Goal: Transaction & Acquisition: Download file/media

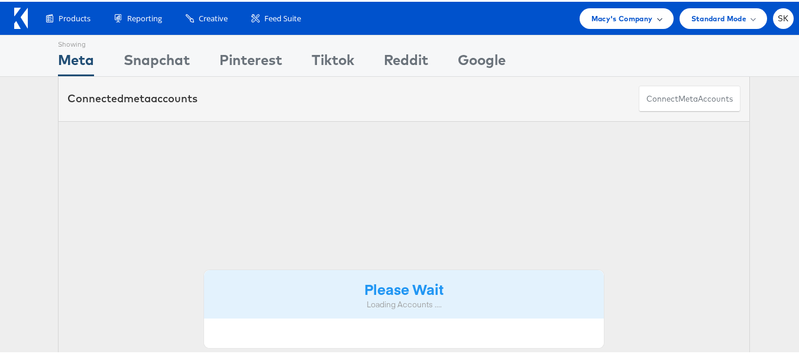
click at [628, 12] on span "Macy's Company" at bounding box center [621, 17] width 61 height 12
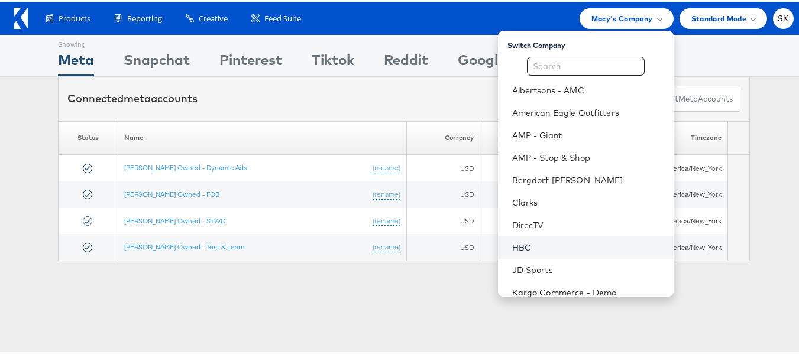
click at [512, 244] on link "HBC" at bounding box center [588, 246] width 152 height 12
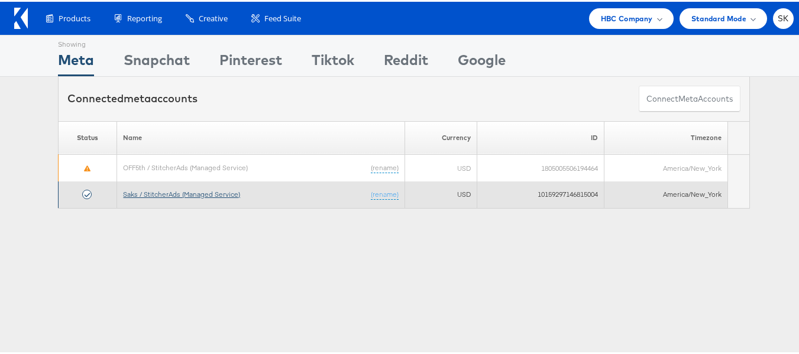
click at [231, 193] on link "Saks / StitcherAds (Managed Service)" at bounding box center [181, 192] width 117 height 9
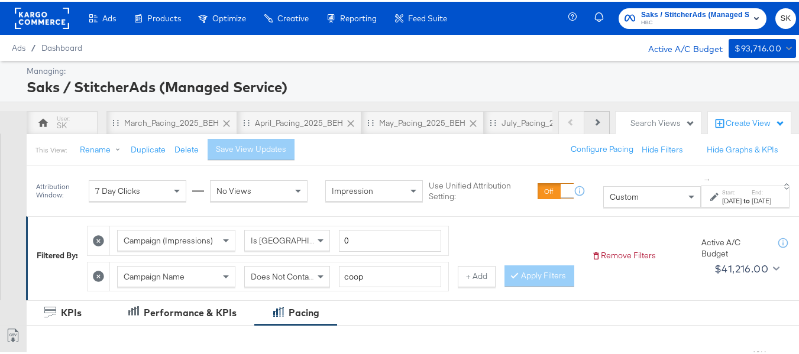
click at [590, 124] on button "Next" at bounding box center [596, 121] width 25 height 24
click at [590, 124] on div "Previous Next" at bounding box center [583, 121] width 51 height 24
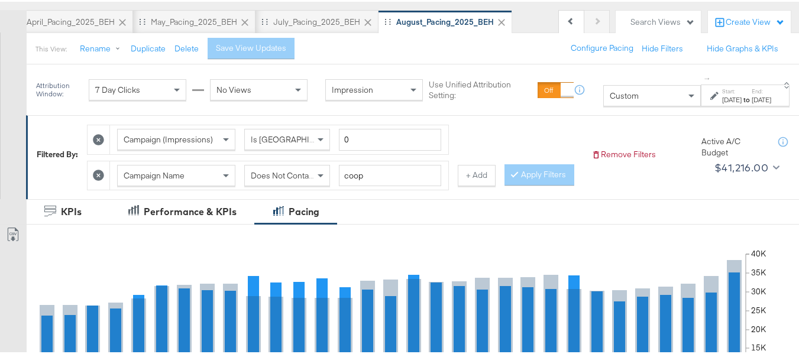
scroll to position [177, 0]
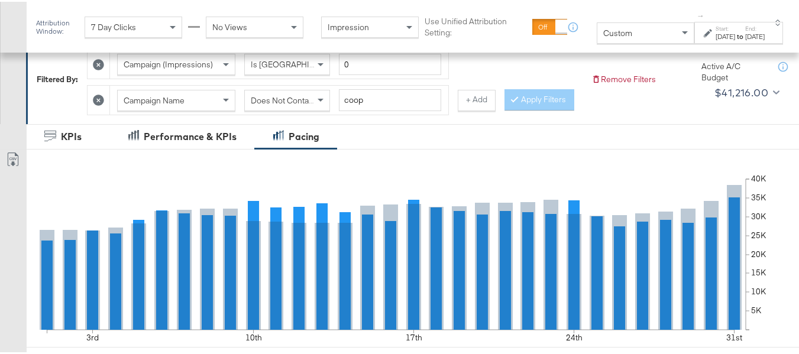
click at [715, 37] on div "[DATE]" at bounding box center [725, 34] width 20 height 9
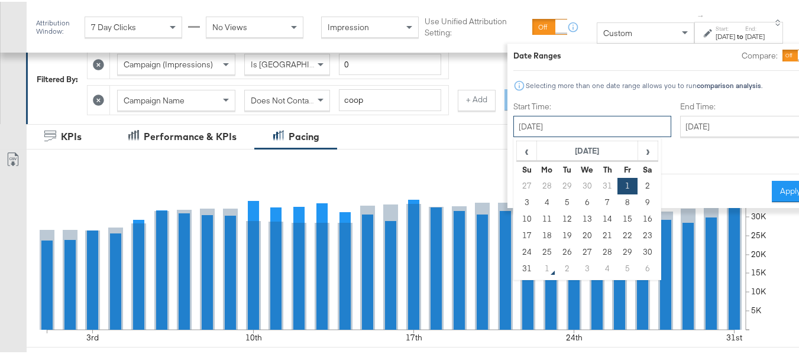
click at [583, 119] on input "[DATE]" at bounding box center [592, 124] width 158 height 21
click at [517, 252] on td "24" at bounding box center [527, 250] width 20 height 17
type input "[DATE]"
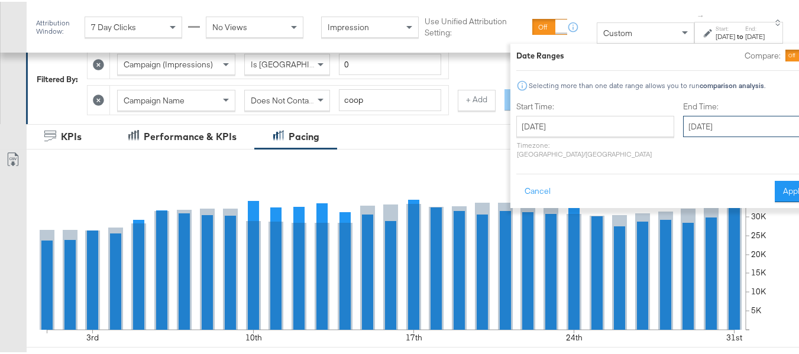
click at [683, 120] on input "[DATE]" at bounding box center [745, 124] width 124 height 21
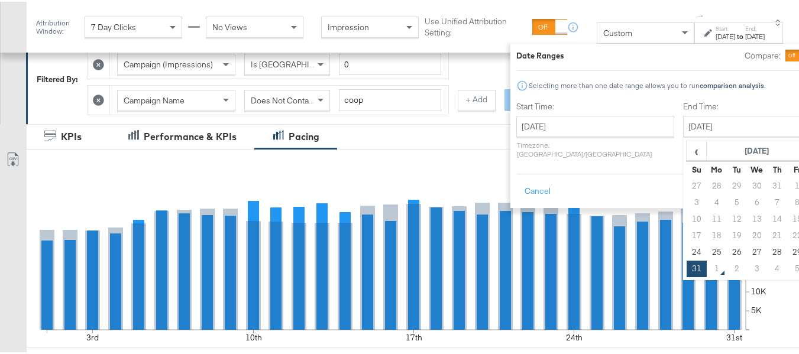
type input "[DATE]"
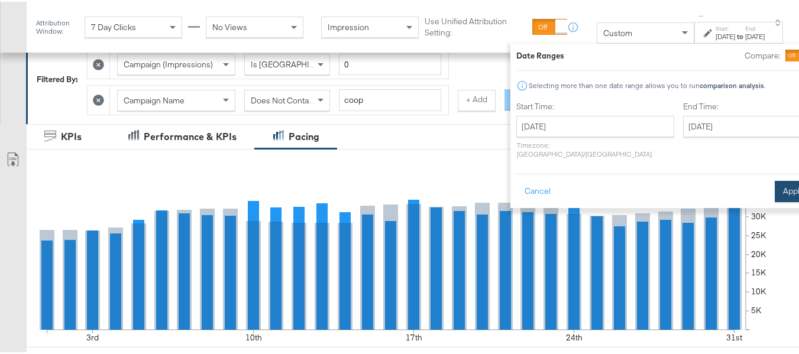
click at [774, 179] on button "Apply" at bounding box center [792, 189] width 37 height 21
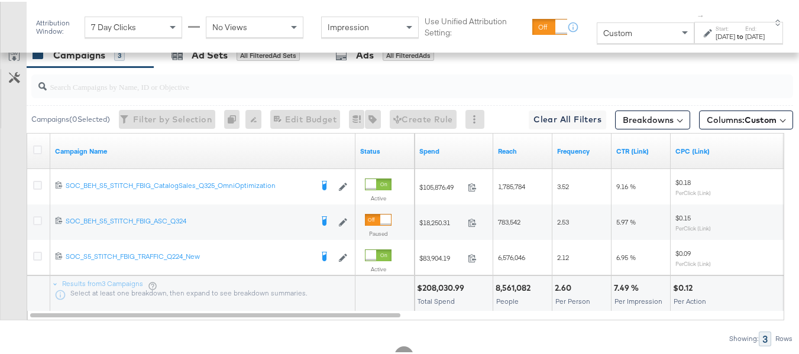
scroll to position [591, 0]
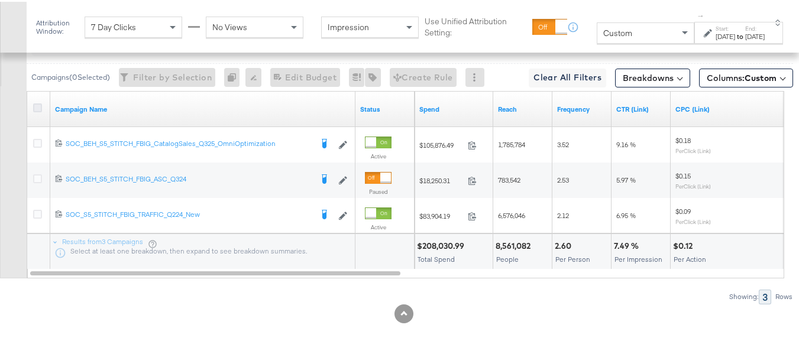
click at [35, 111] on icon at bounding box center [37, 106] width 9 height 9
click at [0, 0] on input "checkbox" at bounding box center [0, 0] width 0 height 0
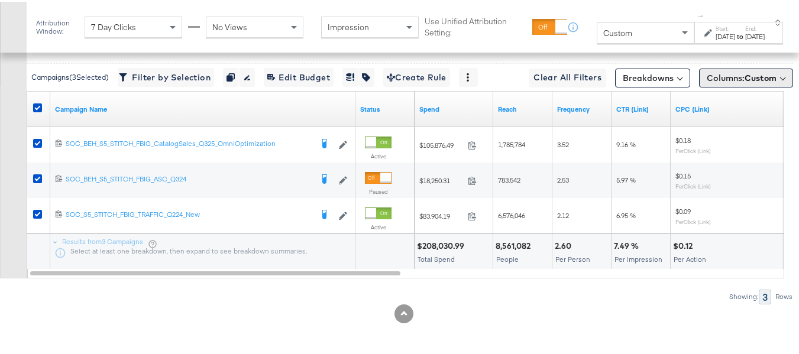
click at [730, 82] on span "Columns: Custom" at bounding box center [741, 76] width 70 height 12
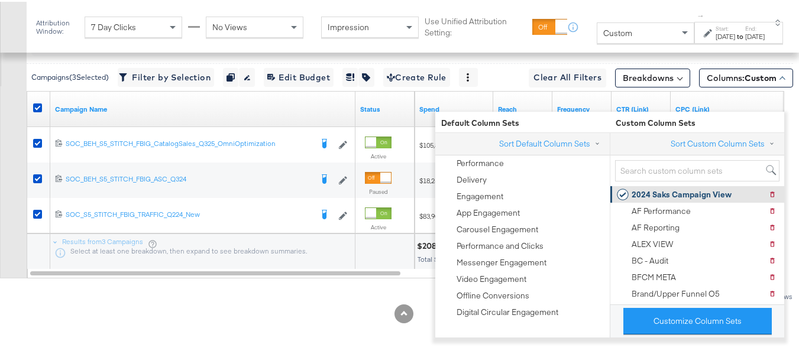
click at [645, 187] on div "2024 Saks Campaign View" at bounding box center [681, 192] width 100 height 11
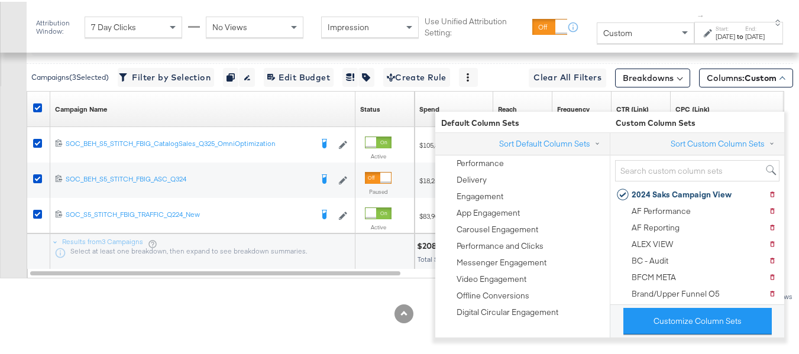
click at [0, 225] on div "Customize KPIs Export as CSV" at bounding box center [13, 138] width 27 height 278
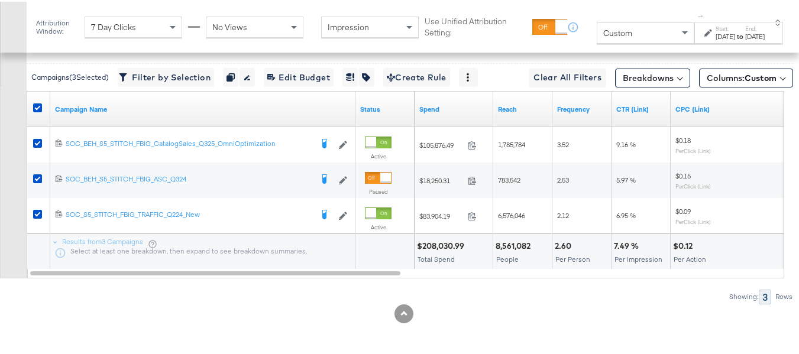
scroll to position [605, 0]
click at [745, 36] on div "[DATE]" at bounding box center [755, 34] width 20 height 9
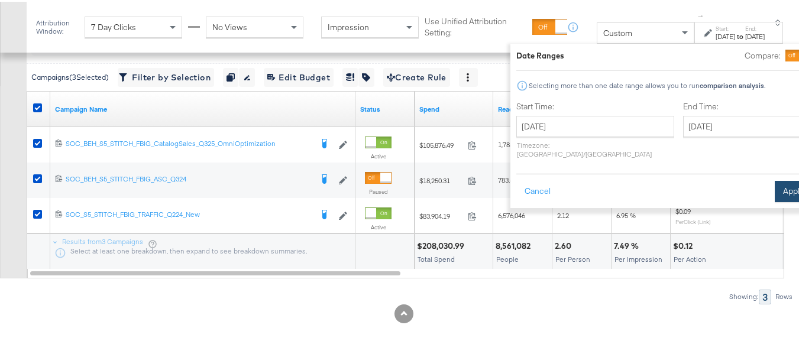
click at [774, 179] on button "Apply" at bounding box center [792, 189] width 37 height 21
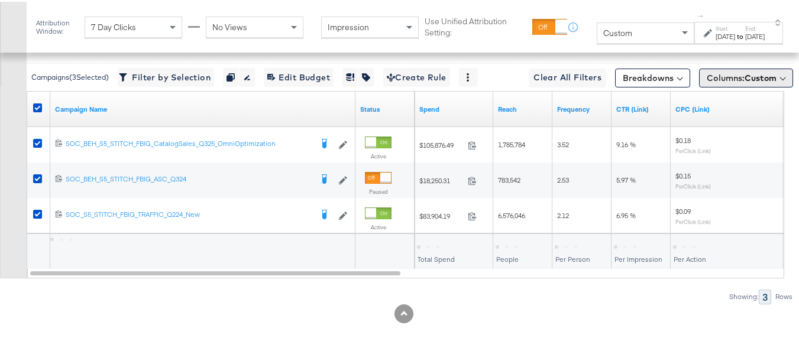
click at [754, 74] on span "Custom" at bounding box center [760, 76] width 32 height 11
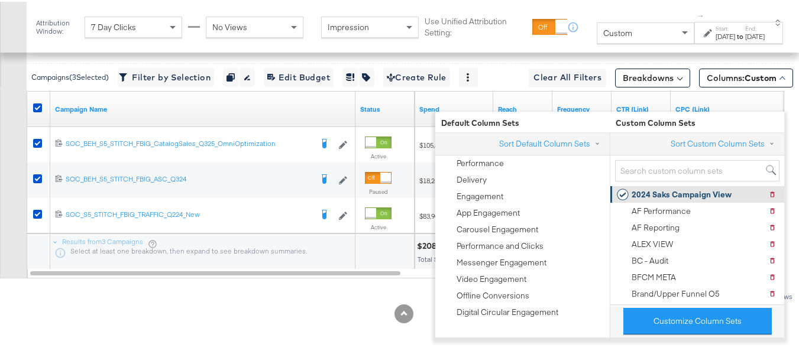
click at [659, 187] on div "2024 Saks Campaign View" at bounding box center [681, 192] width 100 height 11
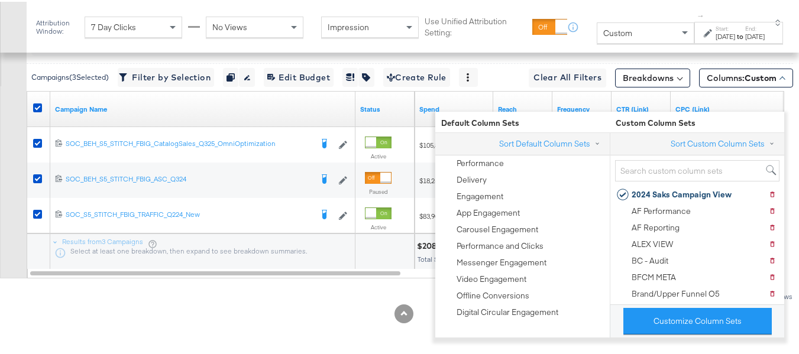
click at [321, 328] on div "KPIs Performance & KPIs Pacing Export Pacing Data [DATE] Mon 25 Tue 26 Wed 27 T…" at bounding box center [404, 37] width 808 height 633
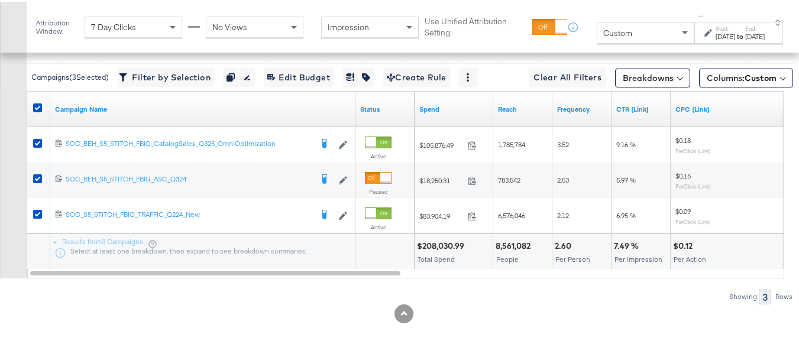
scroll to position [546, 0]
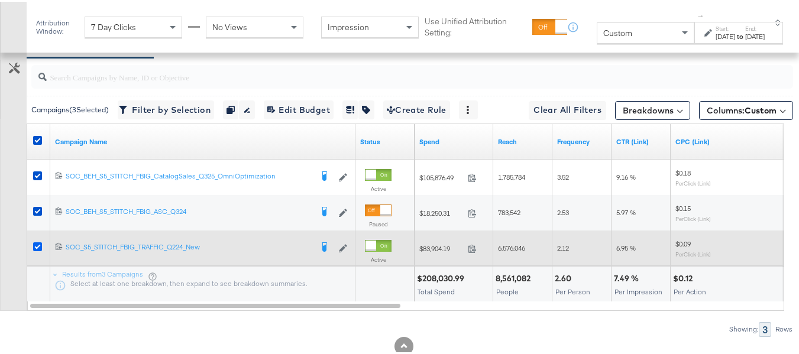
click at [37, 249] on icon at bounding box center [37, 245] width 9 height 9
click at [0, 0] on input "checkbox" at bounding box center [0, 0] width 0 height 0
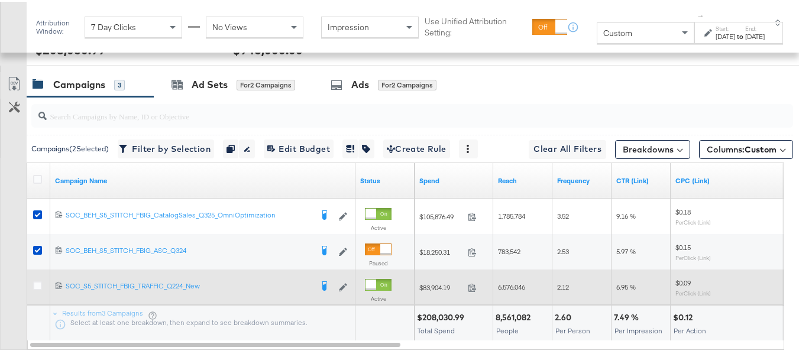
scroll to position [487, 0]
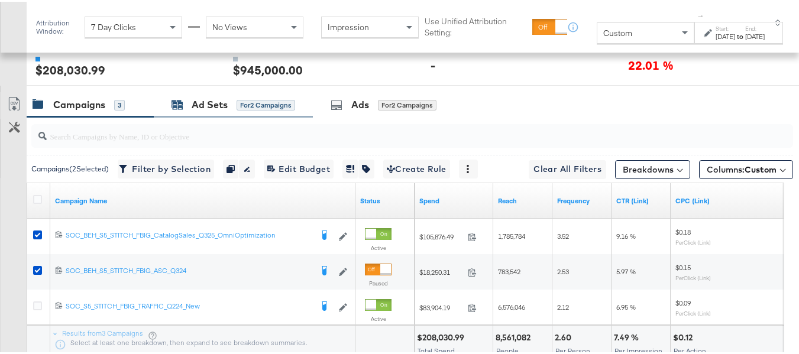
click at [188, 110] on div "Ad Sets for 2 Campaigns" at bounding box center [233, 103] width 124 height 14
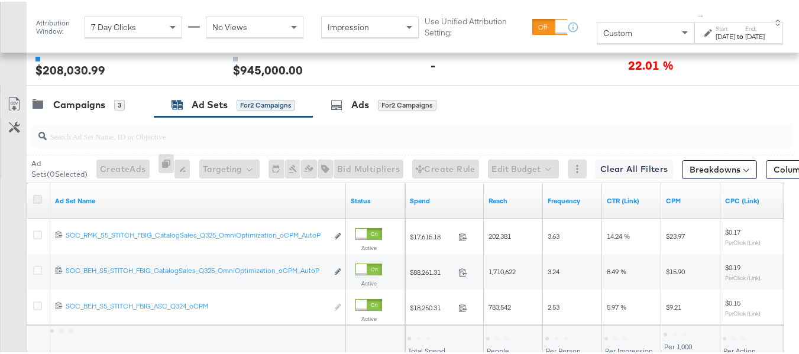
click at [37, 202] on icon at bounding box center [37, 197] width 9 height 9
click at [0, 0] on input "checkbox" at bounding box center [0, 0] width 0 height 0
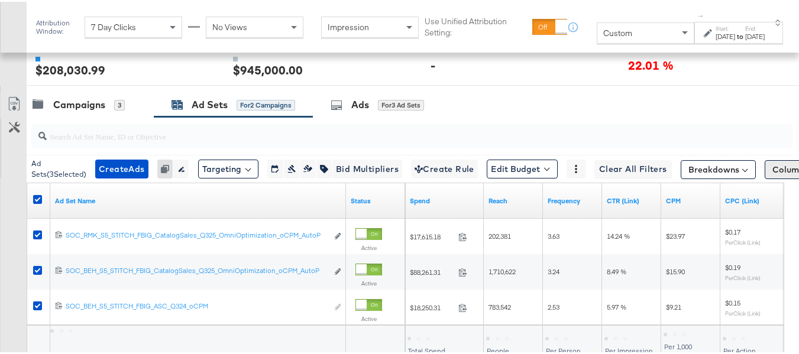
click at [774, 174] on span "Columns: Custom" at bounding box center [807, 168] width 70 height 12
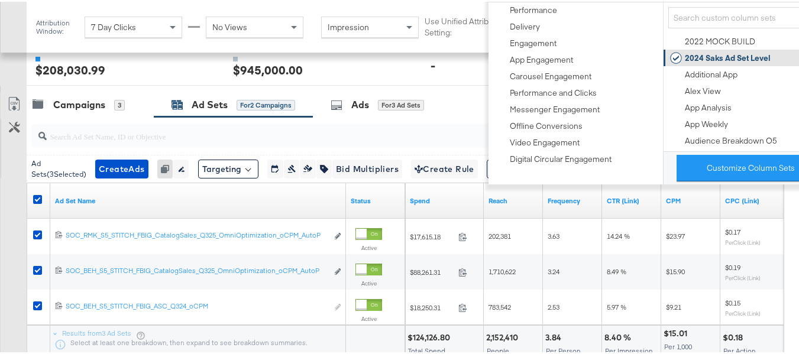
click at [734, 58] on div "2024 Saks Ad Set Level" at bounding box center [728, 56] width 86 height 11
click at [0, 235] on div "Customize KPIs Export as CSV" at bounding box center [13, 229] width 27 height 278
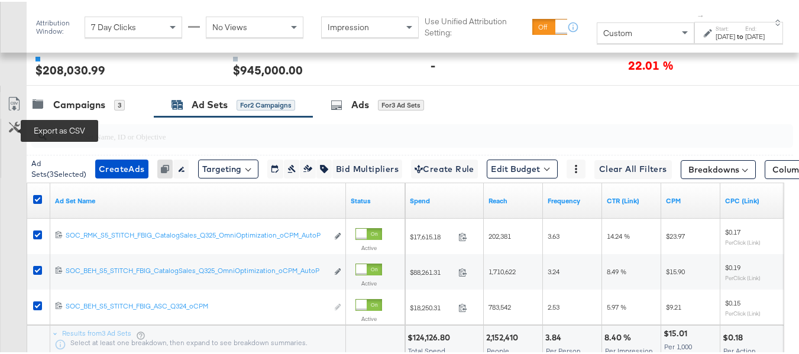
click at [12, 109] on icon at bounding box center [14, 102] width 14 height 14
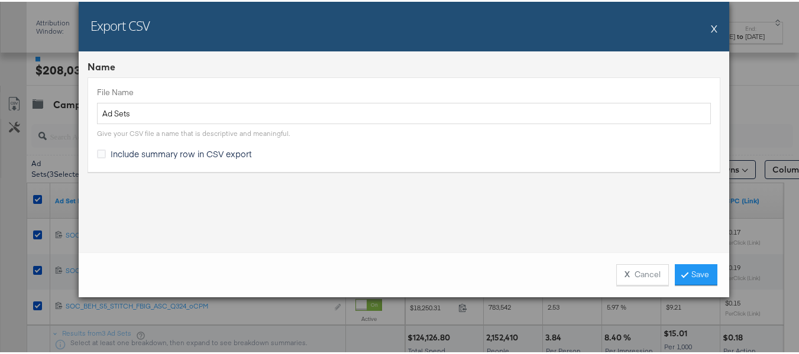
click at [127, 155] on span "Include summary row in CSV export" at bounding box center [181, 152] width 141 height 12
click at [0, 0] on input "Include summary row in CSV export" at bounding box center [0, 0] width 0 height 0
click at [690, 284] on div "X Cancel Save" at bounding box center [404, 273] width 650 height 45
click at [689, 277] on link "Save" at bounding box center [696, 272] width 43 height 21
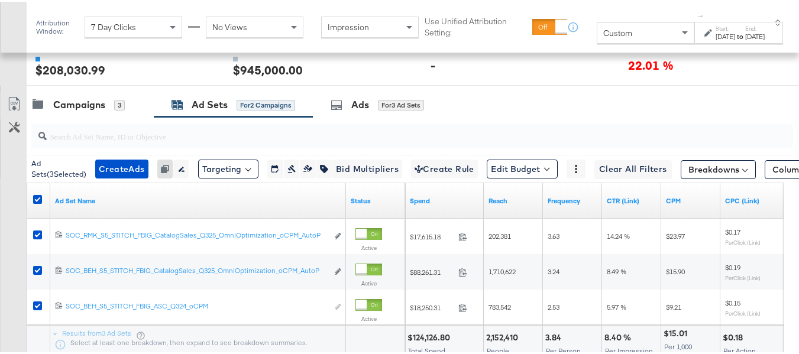
click at [68, 93] on div at bounding box center [404, 88] width 808 height 9
click at [72, 110] on div "Campaigns" at bounding box center [79, 103] width 52 height 14
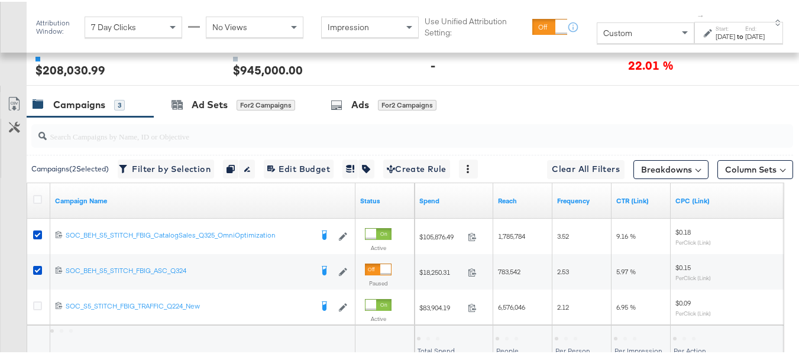
click at [128, 77] on div at bounding box center [125, 70] width 35 height 12
click at [199, 144] on div at bounding box center [410, 134] width 766 height 38
click at [201, 110] on div "Ad Sets" at bounding box center [210, 103] width 36 height 14
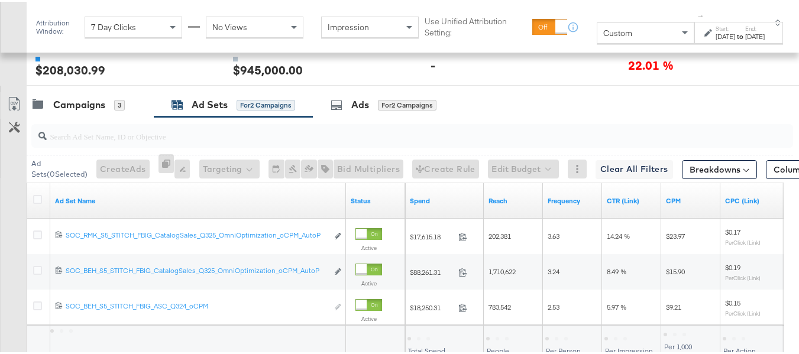
click at [173, 60] on div "Spend" at bounding box center [120, 57] width 171 height 5
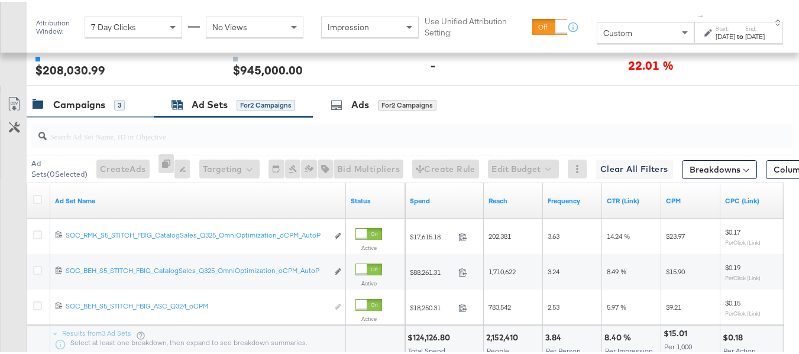
click at [99, 110] on div "Campaigns" at bounding box center [79, 103] width 52 height 14
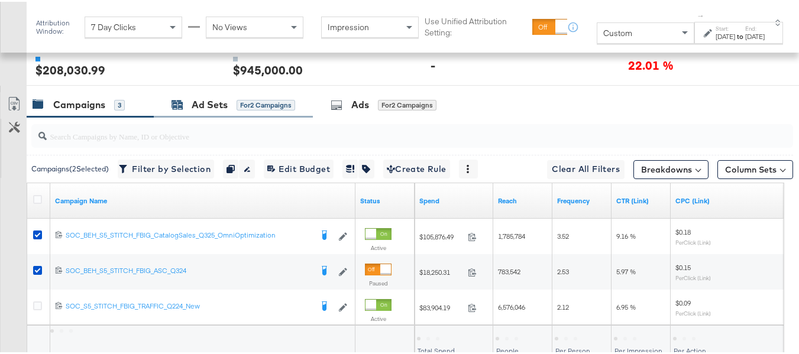
click at [184, 110] on div "Ad Sets for 2 Campaigns" at bounding box center [233, 103] width 124 height 14
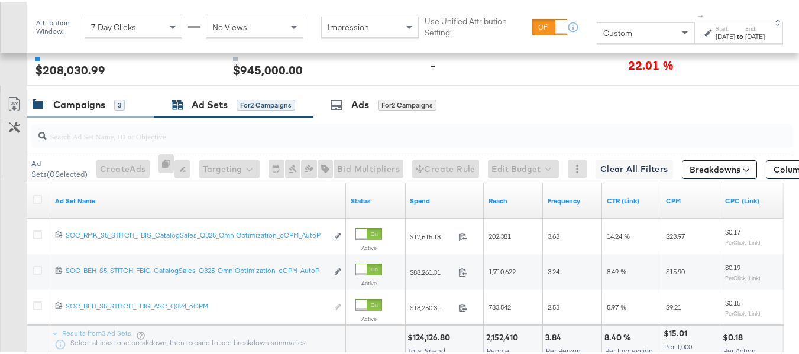
click at [101, 110] on div "Campaigns" at bounding box center [79, 103] width 52 height 14
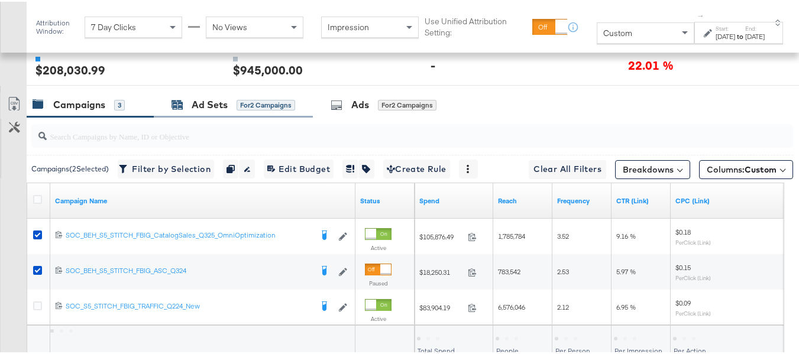
click at [235, 110] on div "Ad Sets for 2 Campaigns" at bounding box center [233, 103] width 124 height 14
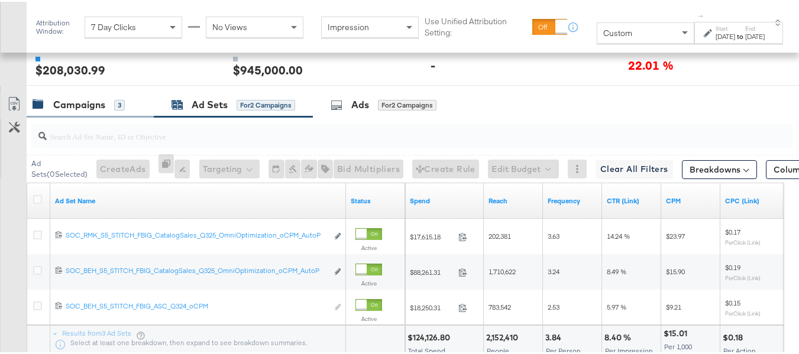
click at [79, 110] on div "Campaigns" at bounding box center [79, 103] width 52 height 14
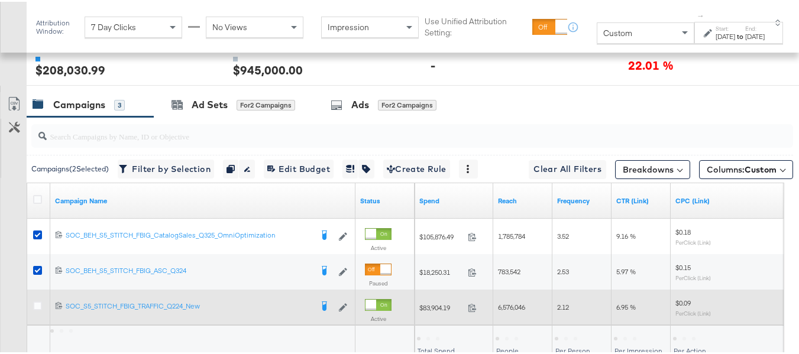
drag, startPoint x: 39, startPoint y: 330, endPoint x: 40, endPoint y: 322, distance: 7.7
click at [39, 309] on icon at bounding box center [37, 304] width 9 height 9
click at [0, 0] on input "checkbox" at bounding box center [0, 0] width 0 height 0
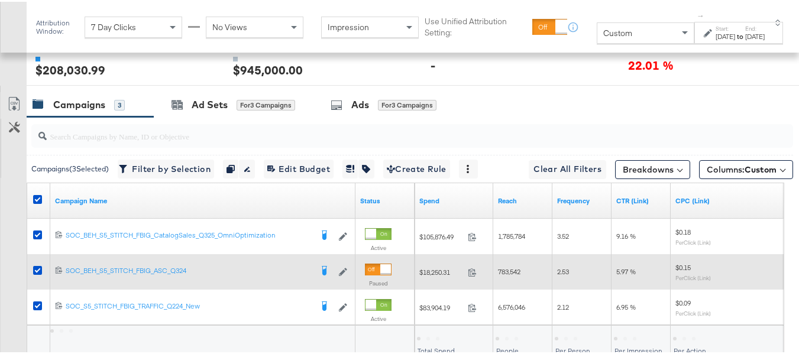
click at [36, 273] on icon at bounding box center [37, 268] width 9 height 9
click at [0, 0] on input "checkbox" at bounding box center [0, 0] width 0 height 0
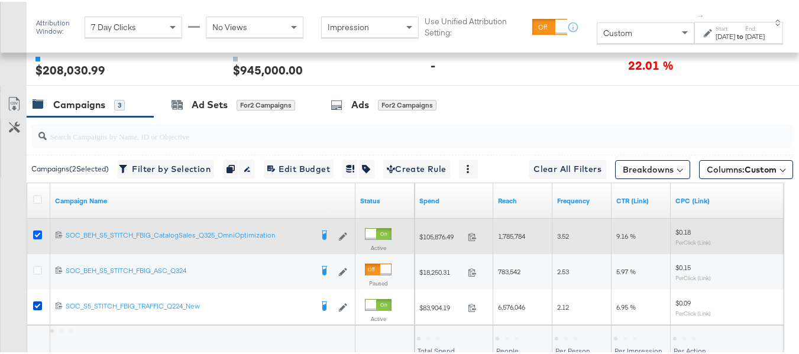
click at [37, 238] on icon at bounding box center [37, 233] width 9 height 9
click at [0, 0] on input "checkbox" at bounding box center [0, 0] width 0 height 0
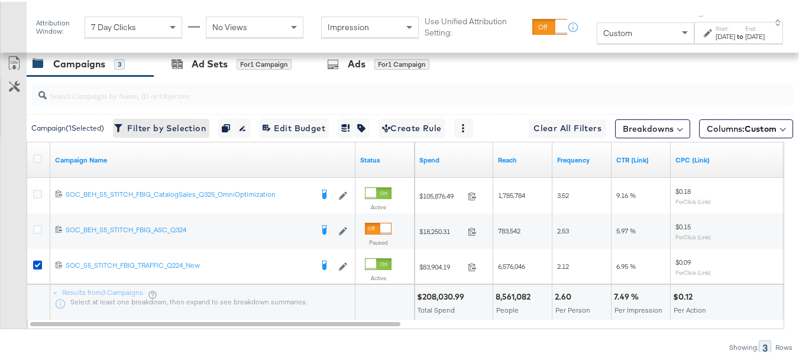
scroll to position [546, 0]
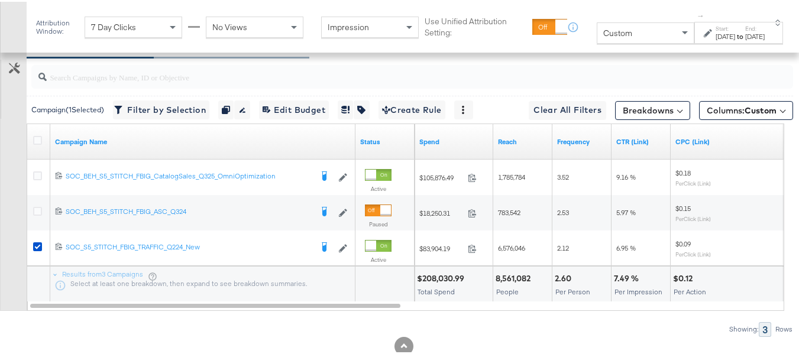
click at [230, 51] on div "Ad Sets for 1 Campaign" at bounding box center [231, 44] width 120 height 14
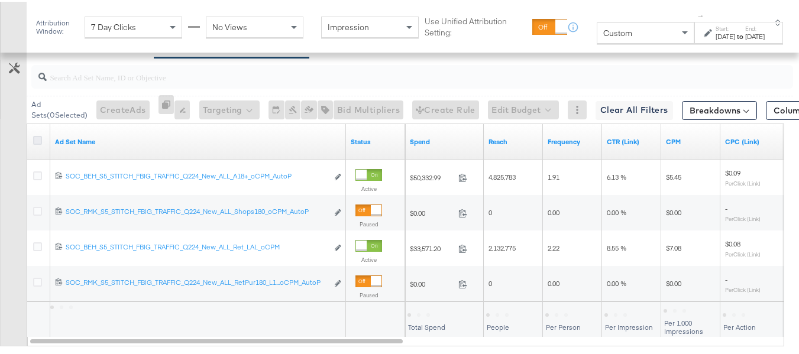
click at [40, 143] on icon at bounding box center [37, 138] width 9 height 9
click at [0, 0] on input "checkbox" at bounding box center [0, 0] width 0 height 0
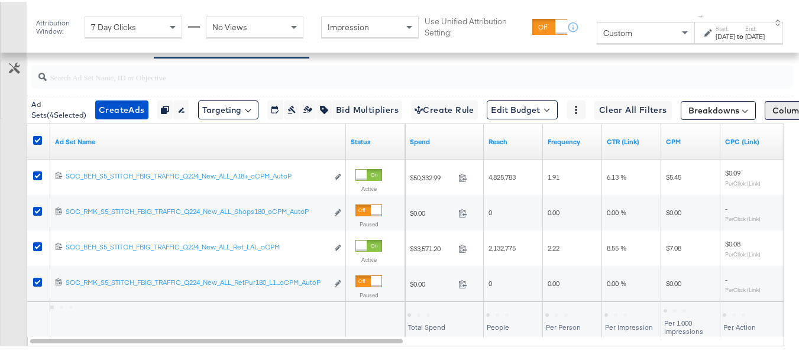
click at [772, 115] on span "Columns: Custom" at bounding box center [807, 109] width 70 height 12
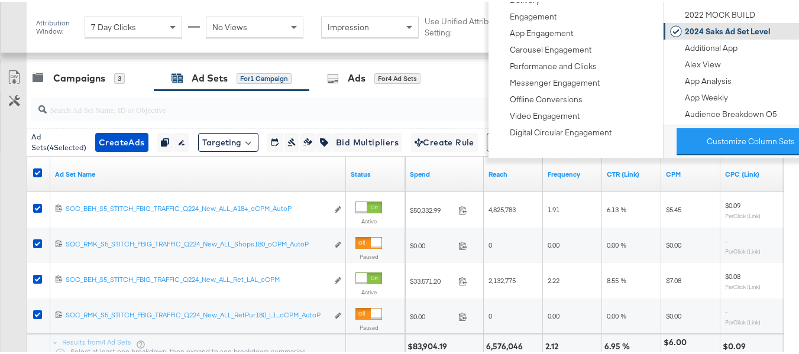
scroll to position [487, 0]
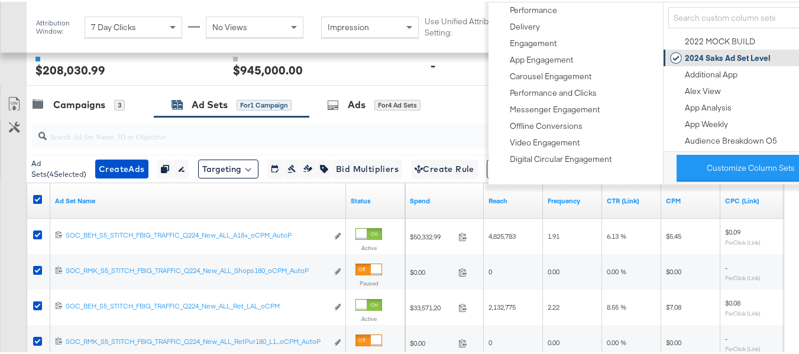
click at [732, 54] on div "2024 Saks Ad Set Level" at bounding box center [728, 56] width 86 height 11
click at [0, 272] on div "Customize KPIs Export as CSV" at bounding box center [13, 246] width 27 height 313
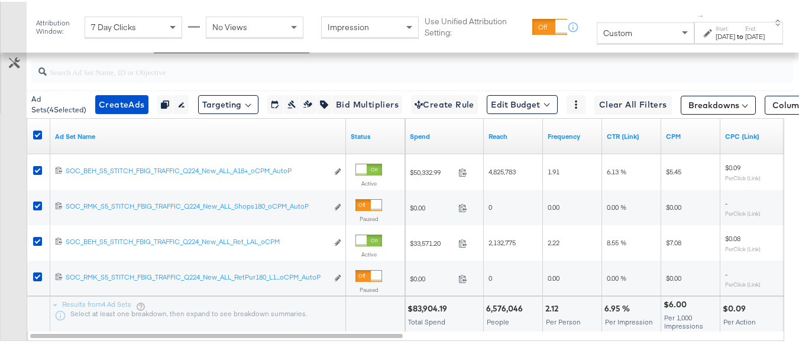
scroll to position [523, 0]
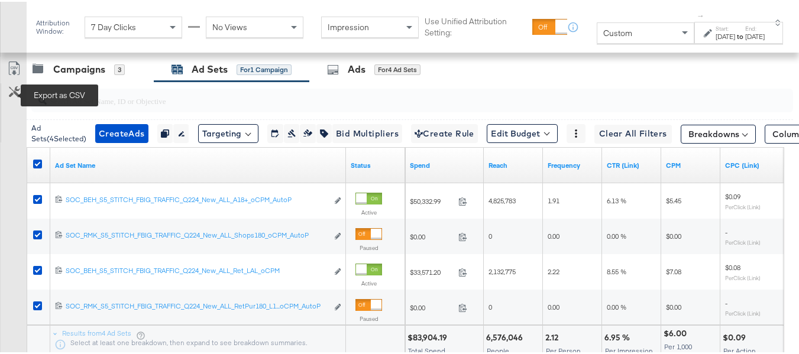
click at [12, 74] on icon at bounding box center [14, 67] width 14 height 14
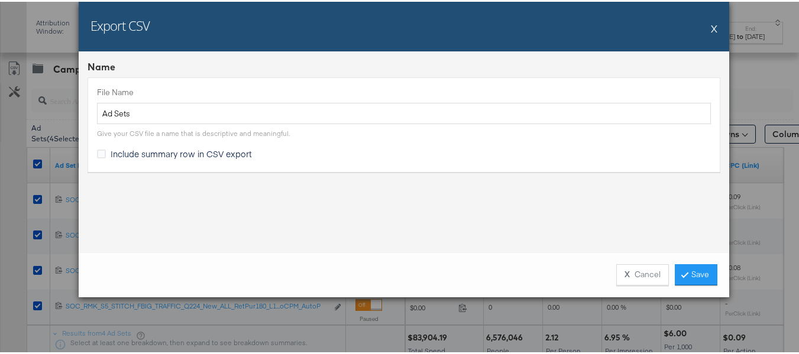
click at [133, 158] on div "Include summary row in CSV export" at bounding box center [184, 152] width 146 height 12
click at [0, 0] on input "Include summary row in CSV export" at bounding box center [0, 0] width 0 height 0
click at [706, 284] on div "X Cancel Save" at bounding box center [404, 273] width 650 height 45
click at [698, 273] on link "Save" at bounding box center [696, 272] width 43 height 21
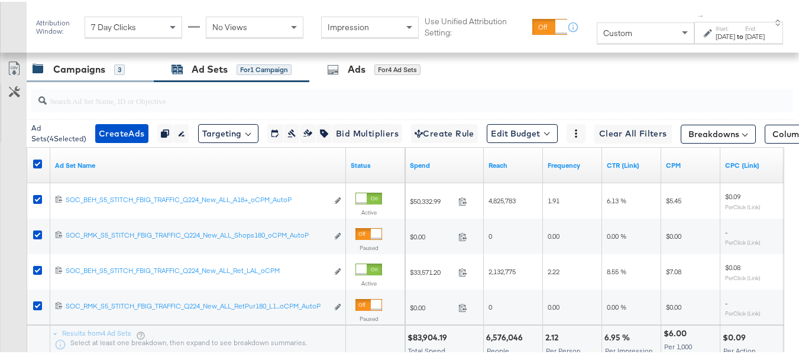
click at [77, 74] on div "Campaigns" at bounding box center [79, 68] width 52 height 14
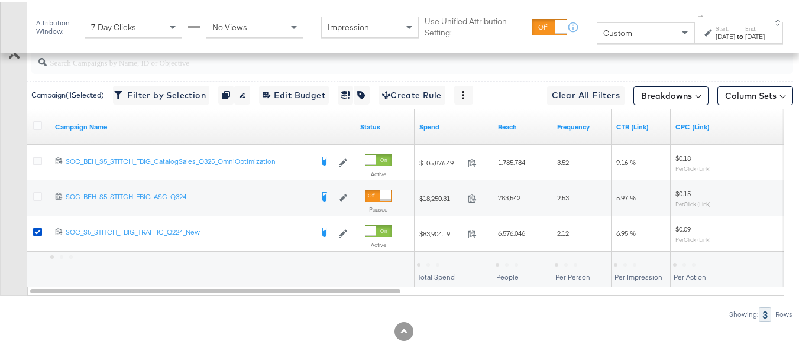
scroll to position [582, 0]
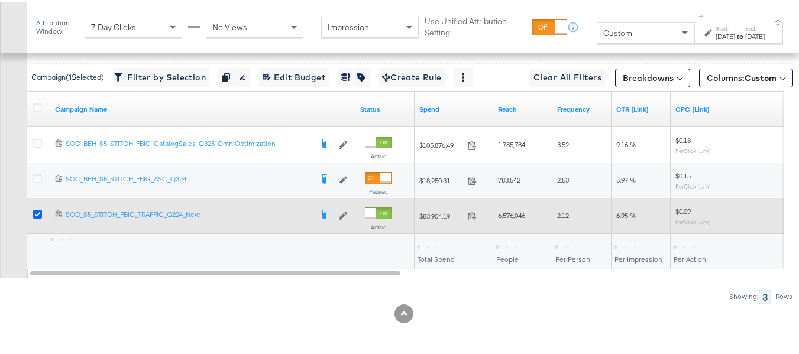
click at [41, 217] on icon at bounding box center [37, 212] width 9 height 9
click at [0, 0] on input "checkbox" at bounding box center [0, 0] width 0 height 0
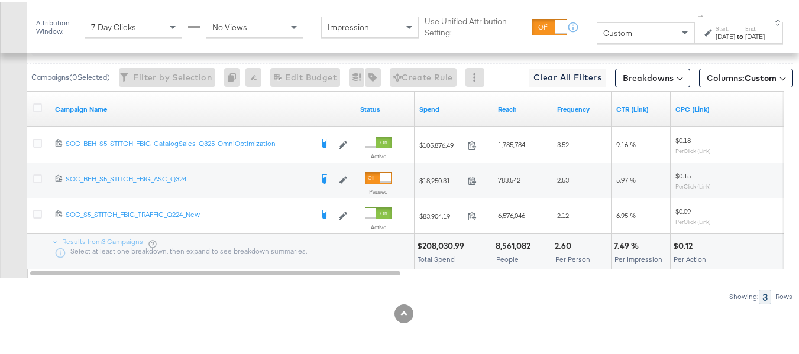
click at [494, 263] on div "8,561,082 People" at bounding box center [522, 249] width 59 height 35
copy div "8,561,082"
click at [563, 250] on div "2.60" at bounding box center [565, 244] width 20 height 11
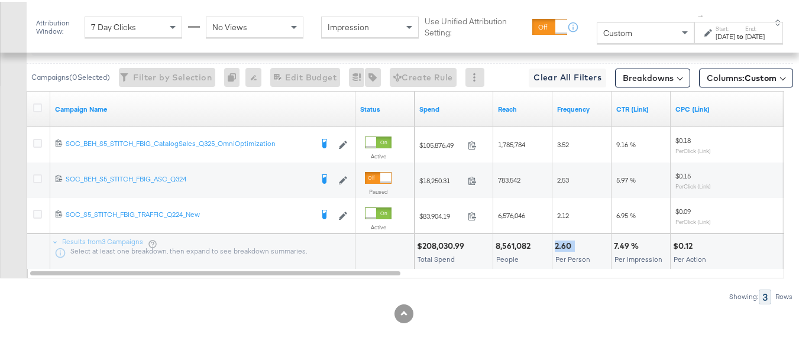
click at [563, 250] on div "2.60" at bounding box center [565, 244] width 20 height 11
copy div "2.60"
click at [626, 256] on div "7.49 % Per Impression" at bounding box center [640, 249] width 59 height 35
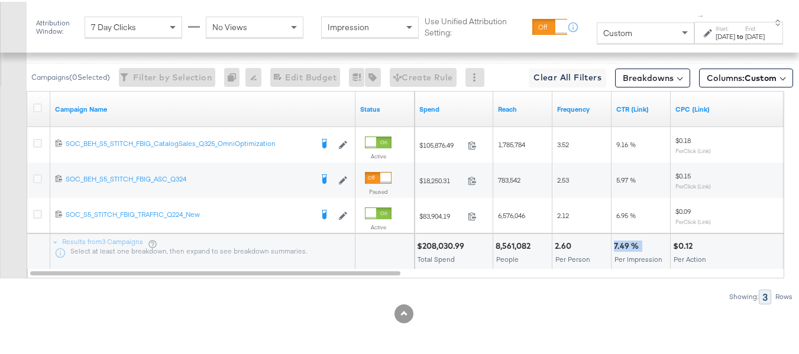
click at [626, 256] on div "7.49 % Per Impression" at bounding box center [640, 249] width 59 height 35
copy div "7.49 %"
click at [683, 261] on div "$0.12 Per Action" at bounding box center [729, 249] width 118 height 35
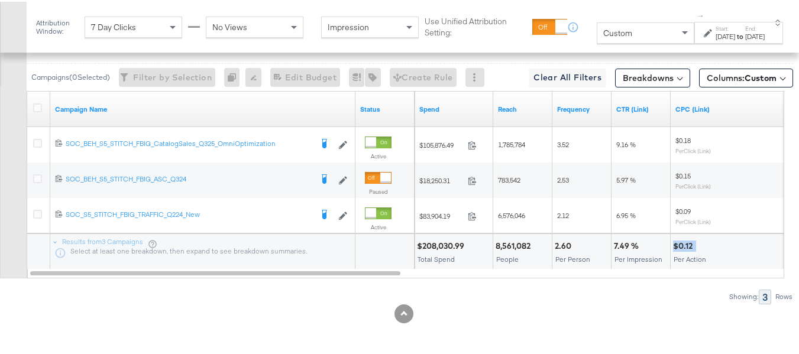
copy div "$0.12"
click at [536, 262] on div "People" at bounding box center [522, 258] width 54 height 8
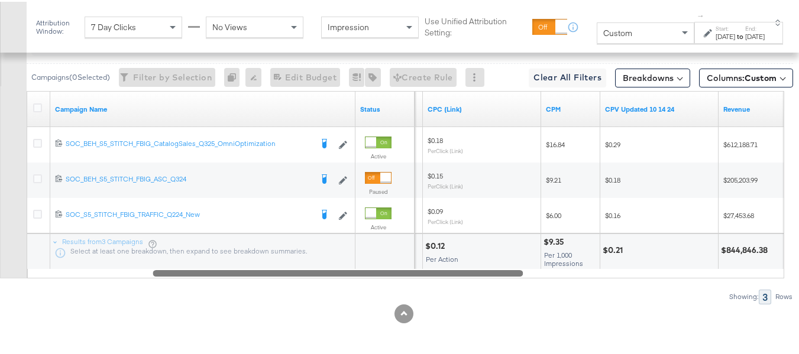
drag, startPoint x: 388, startPoint y: 294, endPoint x: 521, endPoint y: 296, distance: 132.4
click at [521, 276] on div at bounding box center [338, 271] width 370 height 10
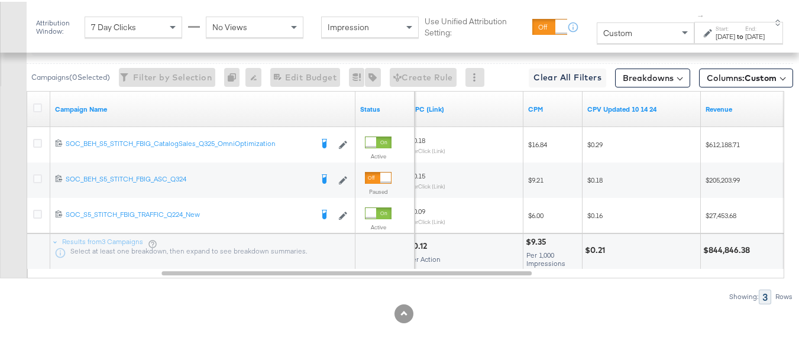
click at [536, 246] on div "$9.35" at bounding box center [538, 240] width 24 height 11
copy div "$9.35"
click at [0, 241] on div "Customize KPIs Export as CSV" at bounding box center [13, 138] width 27 height 278
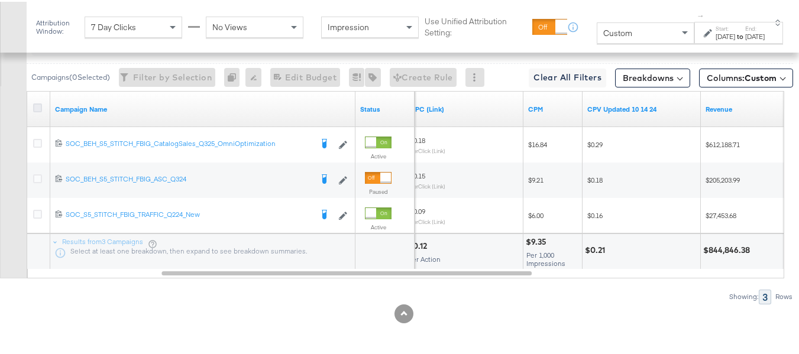
click at [41, 111] on icon at bounding box center [37, 106] width 9 height 9
click at [0, 0] on input "checkbox" at bounding box center [0, 0] width 0 height 0
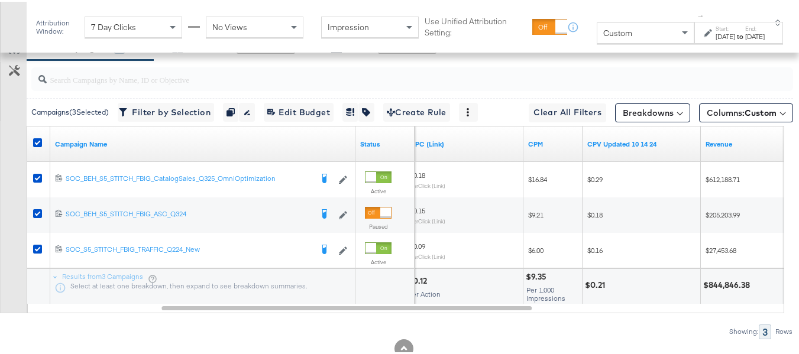
scroll to position [523, 0]
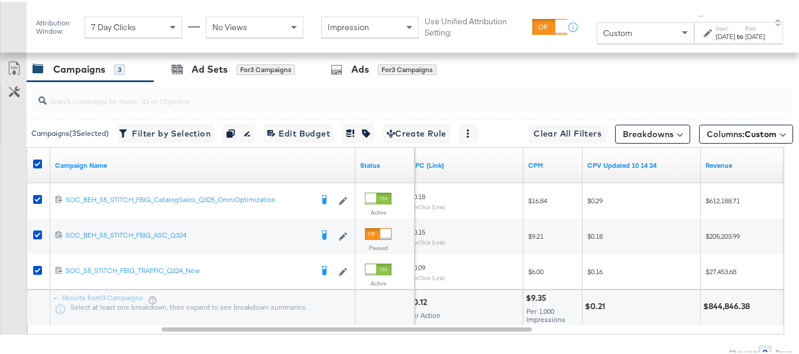
click at [184, 108] on div at bounding box center [410, 99] width 766 height 38
click at [186, 74] on div "Ad Sets for 3 Campaigns" at bounding box center [233, 68] width 124 height 14
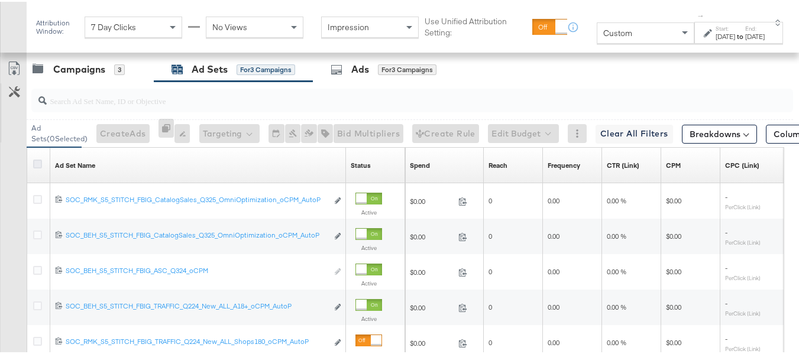
click at [35, 167] on icon at bounding box center [37, 162] width 9 height 9
click at [0, 0] on input "checkbox" at bounding box center [0, 0] width 0 height 0
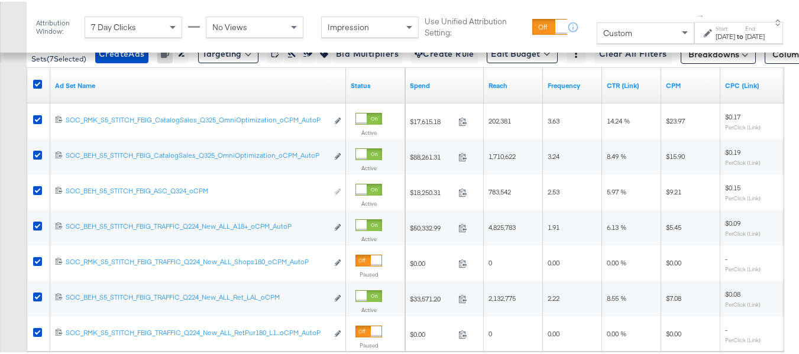
scroll to position [582, 0]
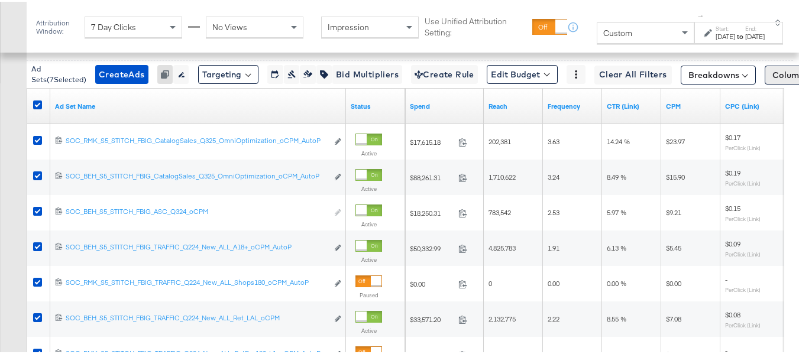
click at [772, 79] on span "Columns: Custom" at bounding box center [807, 73] width 70 height 12
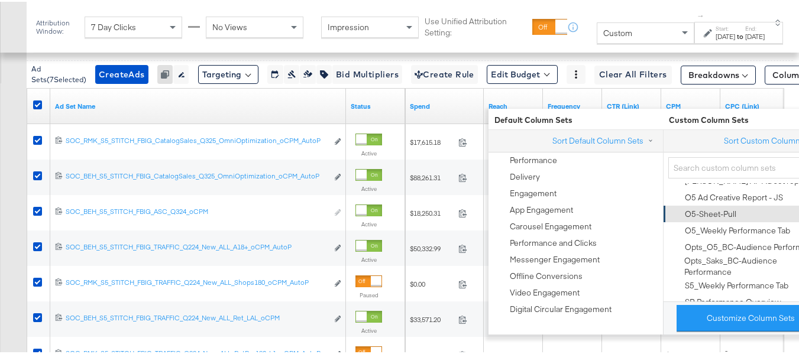
scroll to position [414, 0]
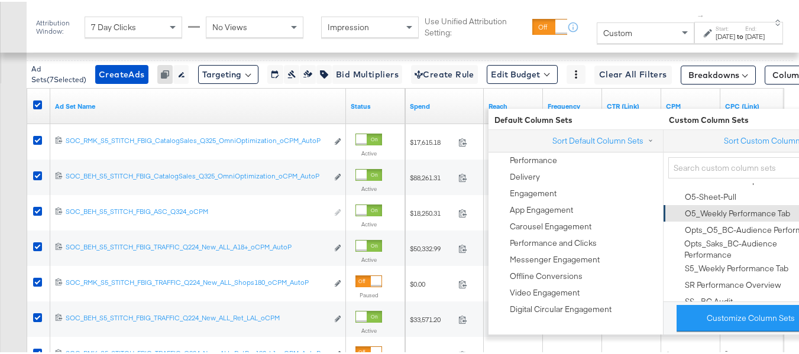
click at [717, 215] on div "O5_Weekly Performance Tab" at bounding box center [737, 211] width 105 height 11
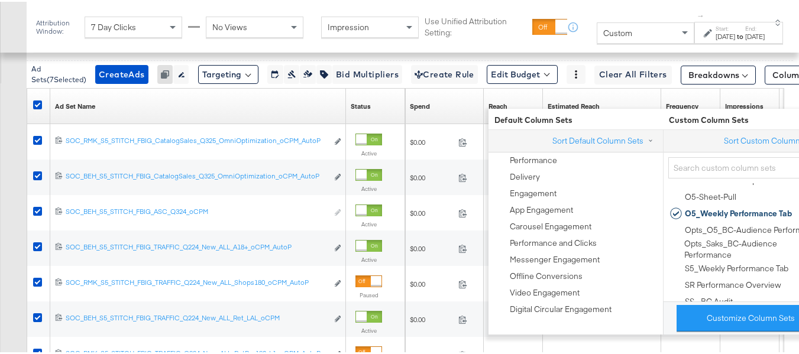
click at [0, 237] on div "Customize KPIs Export as CSV" at bounding box center [13, 206] width 27 height 420
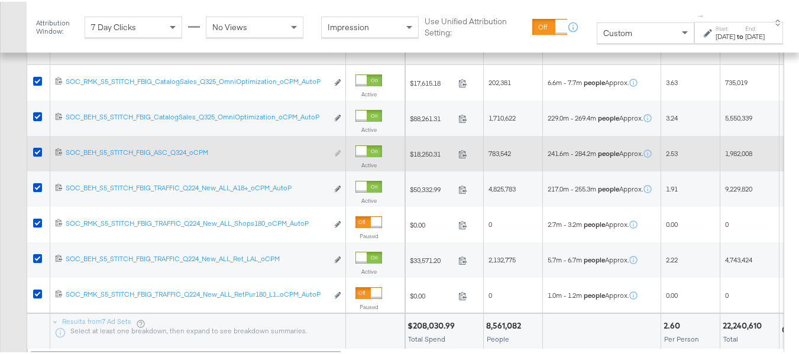
scroll to position [582, 0]
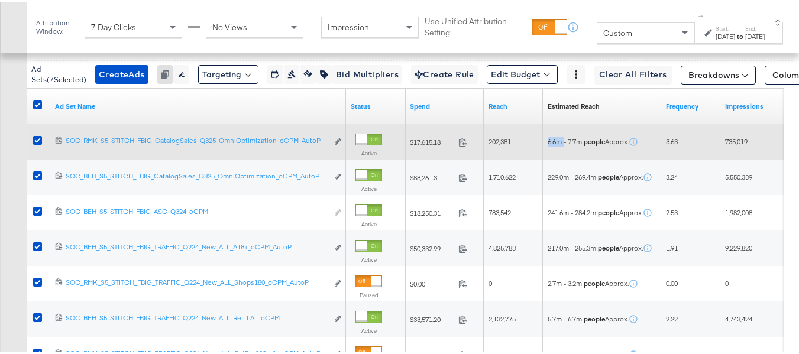
drag, startPoint x: 563, startPoint y: 166, endPoint x: 543, endPoint y: 163, distance: 20.3
click at [543, 150] on div "6.6m - 7.7m people Approx." at bounding box center [602, 140] width 118 height 19
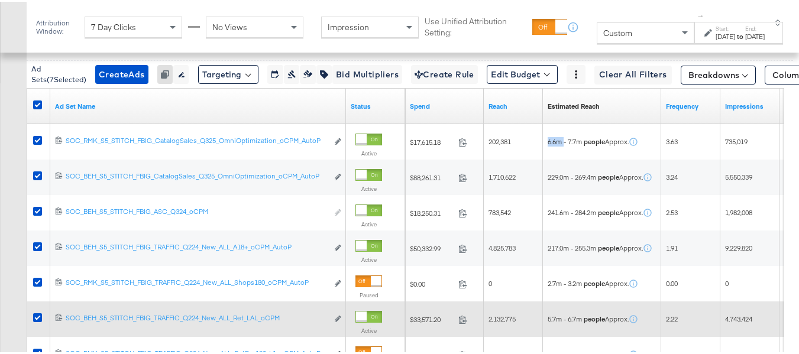
copy span "6.6m"
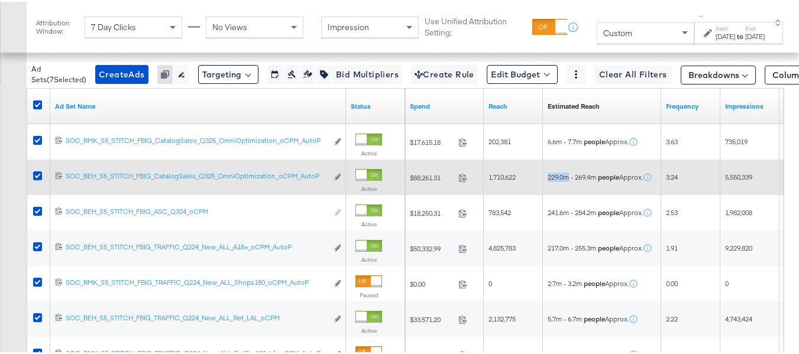
drag, startPoint x: 569, startPoint y: 202, endPoint x: 530, endPoint y: 202, distance: 38.4
copy div "229.0m"
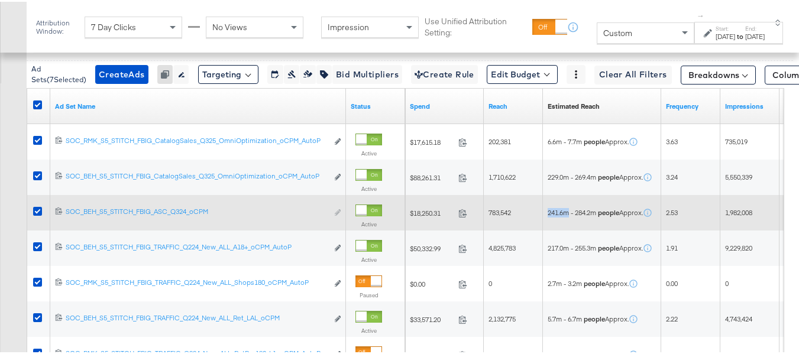
drag, startPoint x: 553, startPoint y: 235, endPoint x: 541, endPoint y: 235, distance: 12.4
copy div "241.6m"
click at [581, 229] on div "241.6m - 284.2m people Approx." at bounding box center [602, 210] width 118 height 35
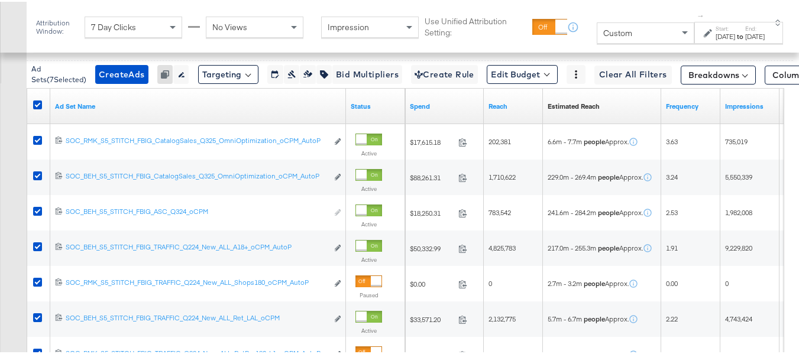
scroll to position [641, 0]
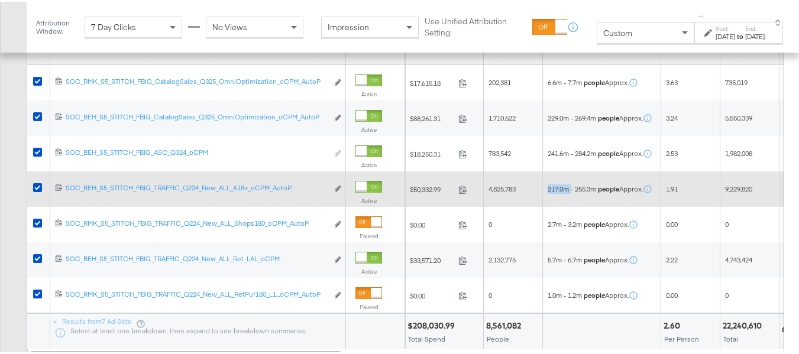
drag, startPoint x: 563, startPoint y: 216, endPoint x: 549, endPoint y: 216, distance: 14.2
click at [549, 192] on span "217.0m - 255.3m people Approx." at bounding box center [594, 187] width 95 height 9
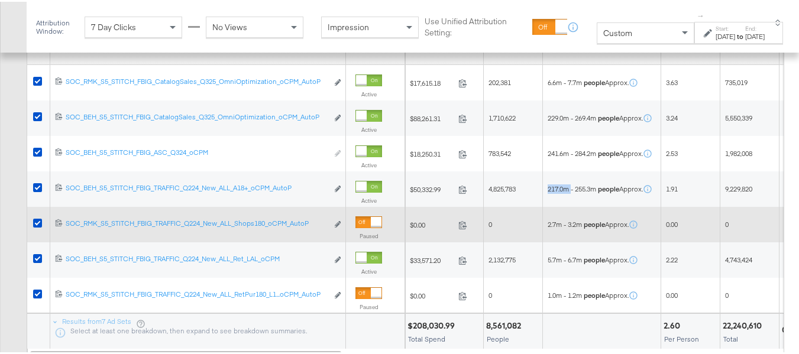
copy span "217.0m"
click at [569, 235] on div "2.7m - 3.2m people Approx." at bounding box center [602, 222] width 118 height 35
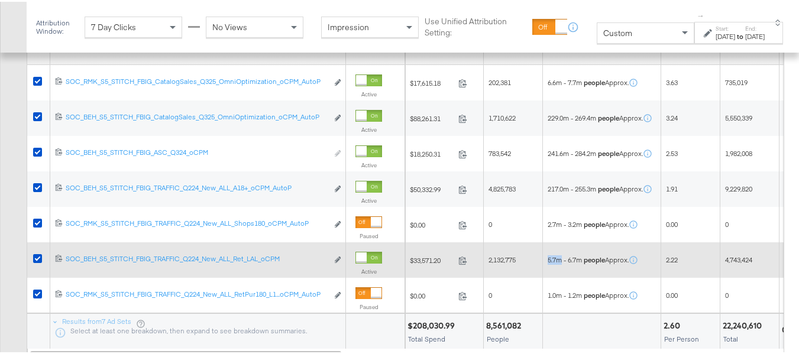
drag, startPoint x: 561, startPoint y: 287, endPoint x: 534, endPoint y: 284, distance: 27.4
copy div "5.7m"
click at [586, 262] on strong "people" at bounding box center [594, 258] width 21 height 9
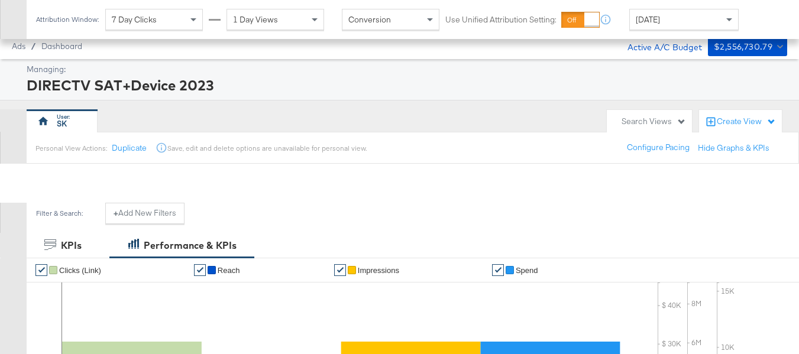
scroll to position [507, 0]
